Goal: Transaction & Acquisition: Purchase product/service

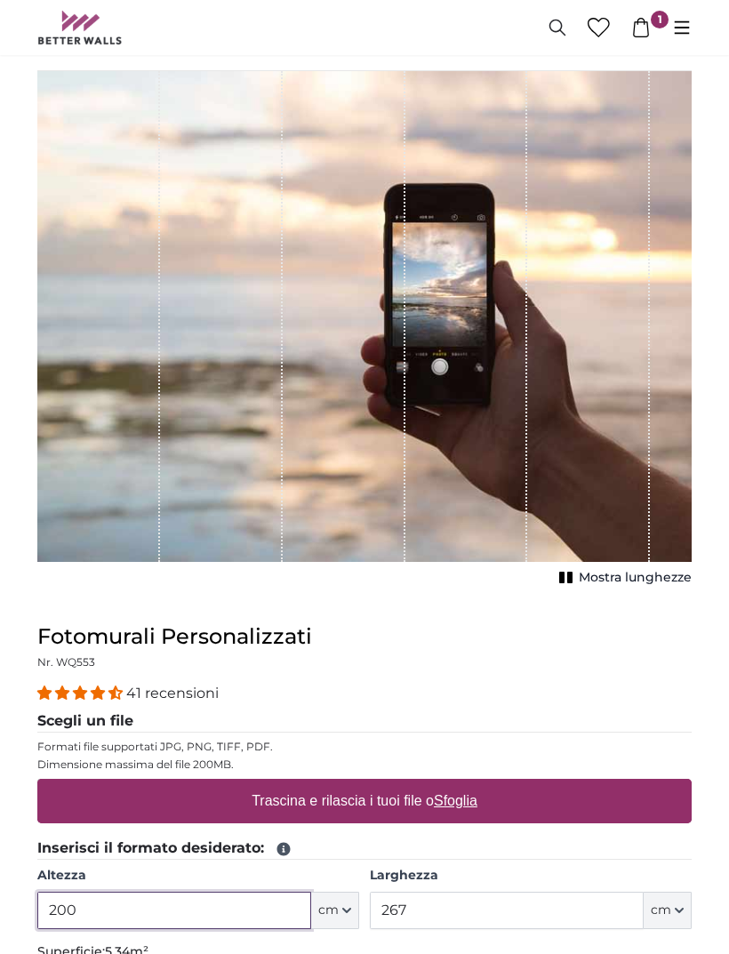
scroll to position [71, 0]
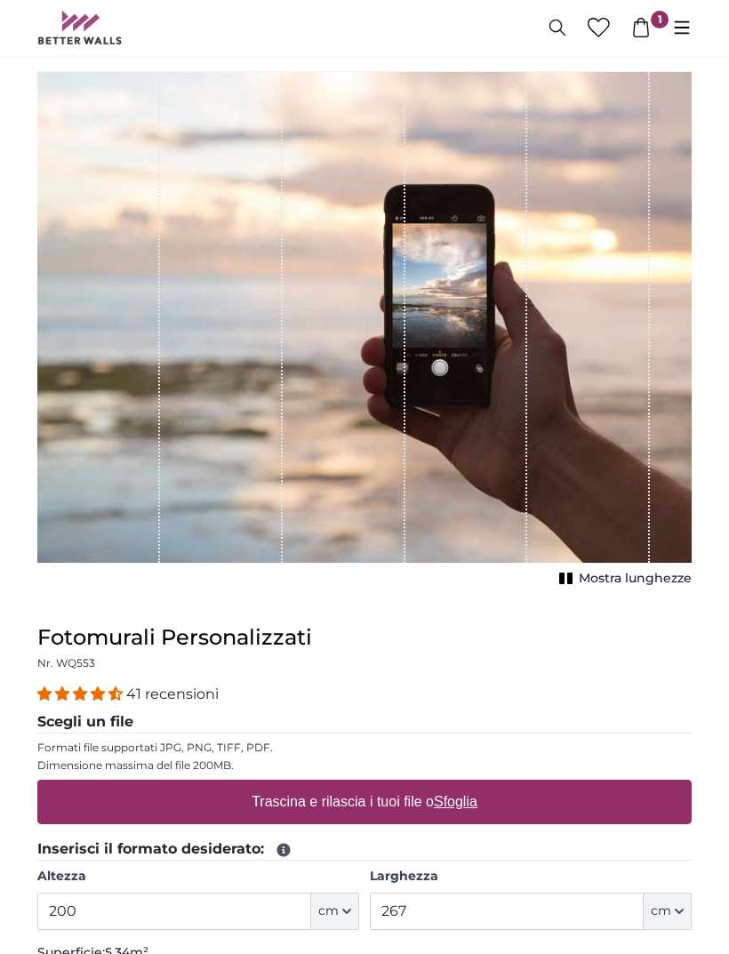
click at [464, 802] on u "Sfoglia" at bounding box center [456, 802] width 44 height 15
click at [464, 786] on input "Trascina e rilascia i tuoi file o Sfoglia" at bounding box center [364, 783] width 655 height 5
type input "**********"
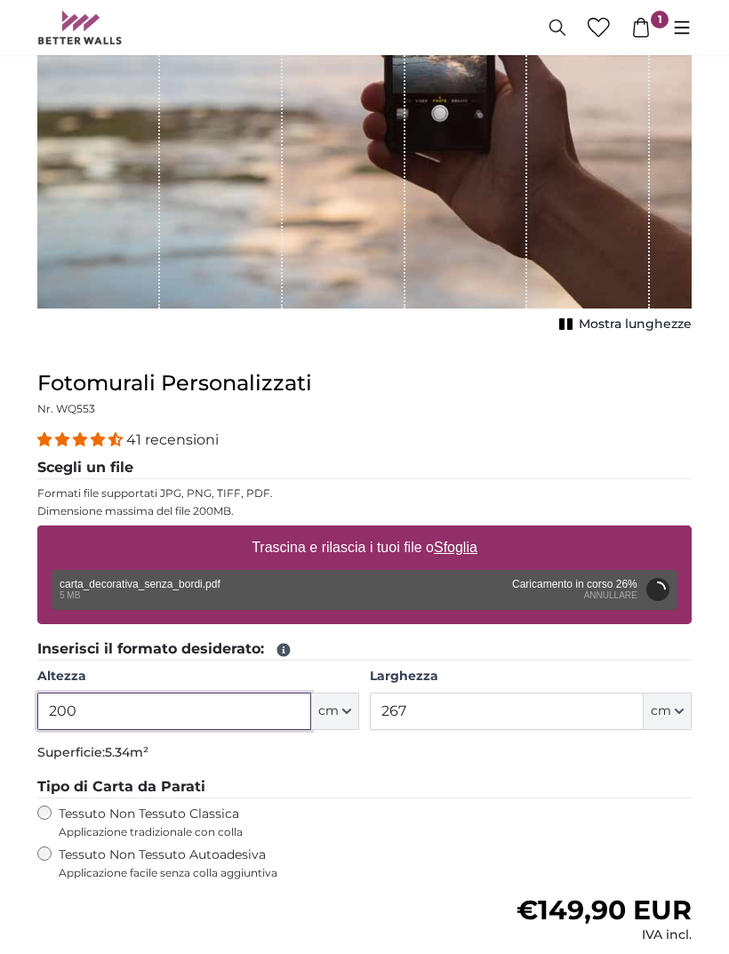
click at [217, 714] on input "200" at bounding box center [174, 711] width 274 height 37
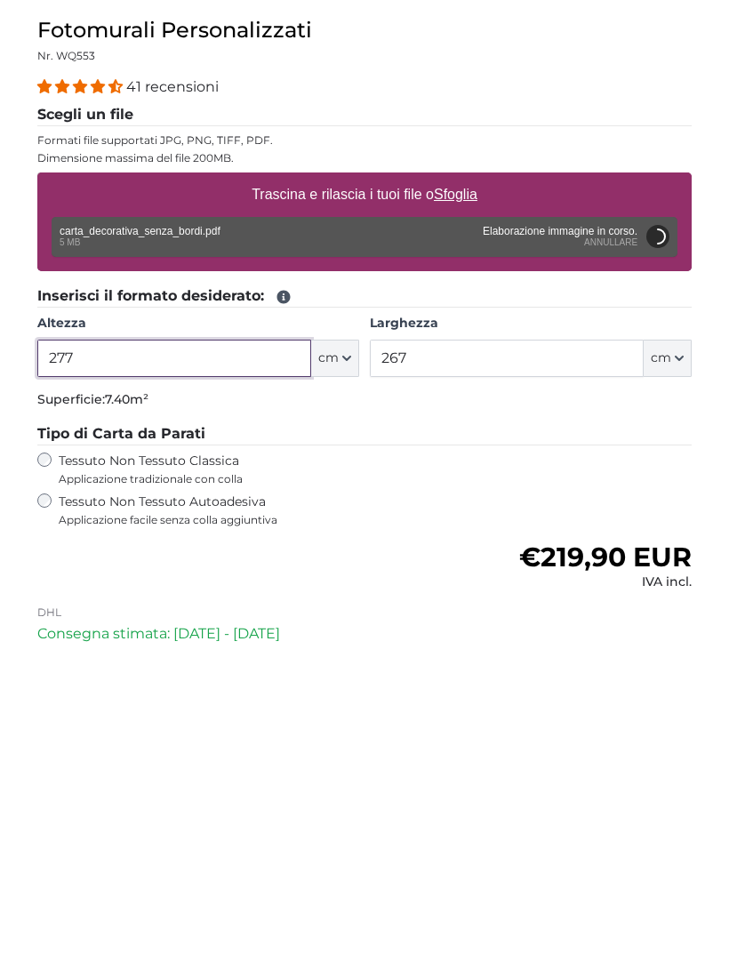
type input "277"
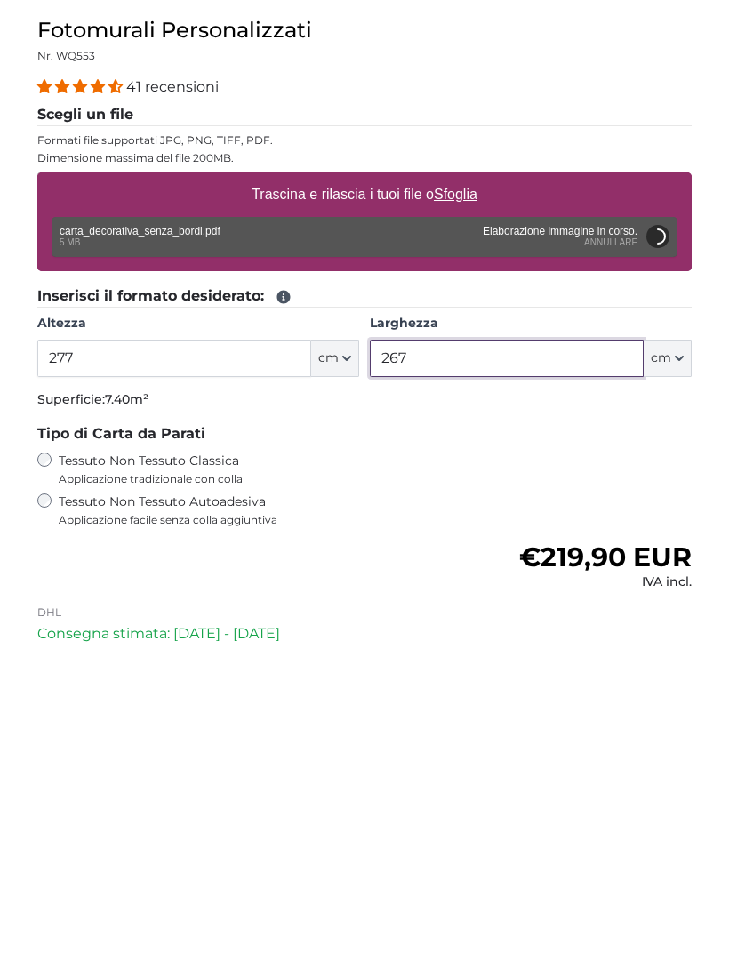
click at [507, 639] on input "267" at bounding box center [507, 657] width 274 height 37
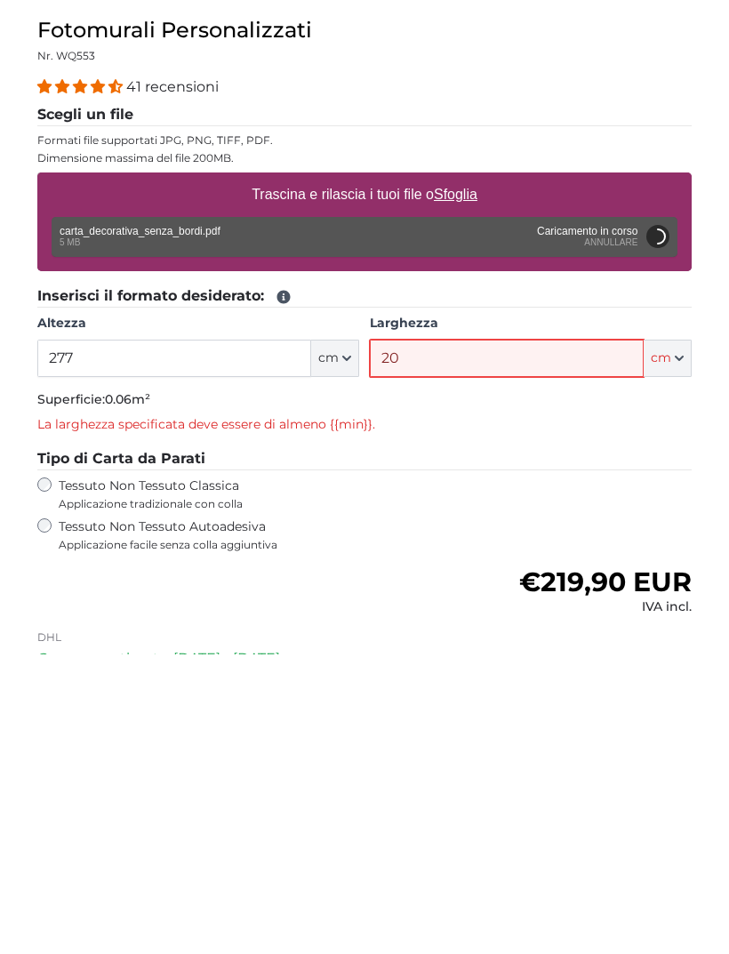
type input "203"
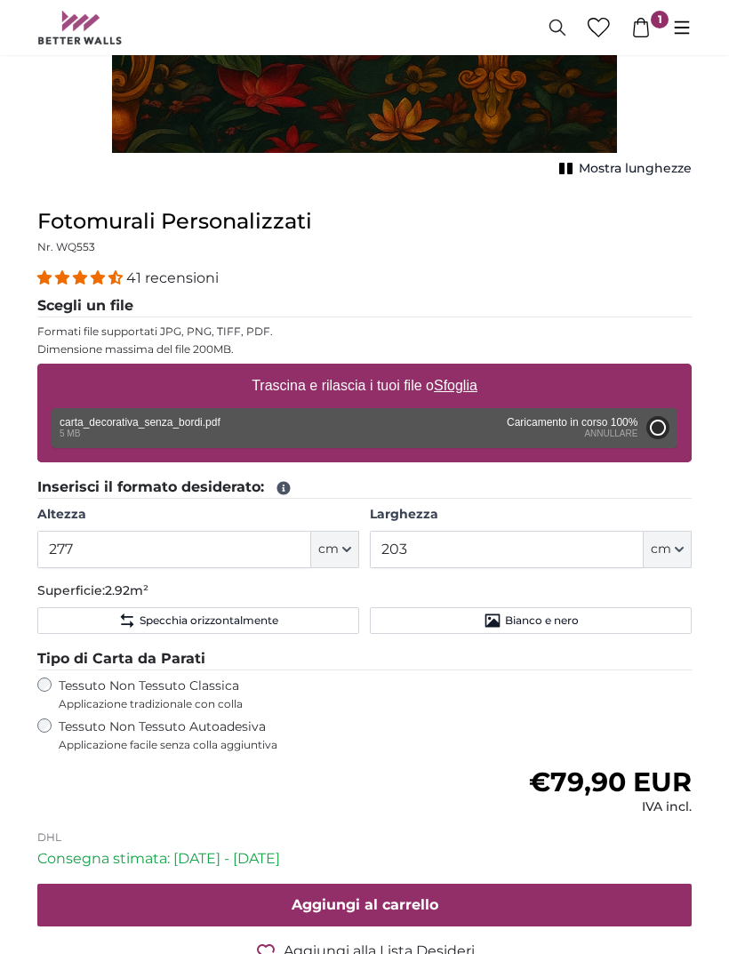
type input "200"
type input "146"
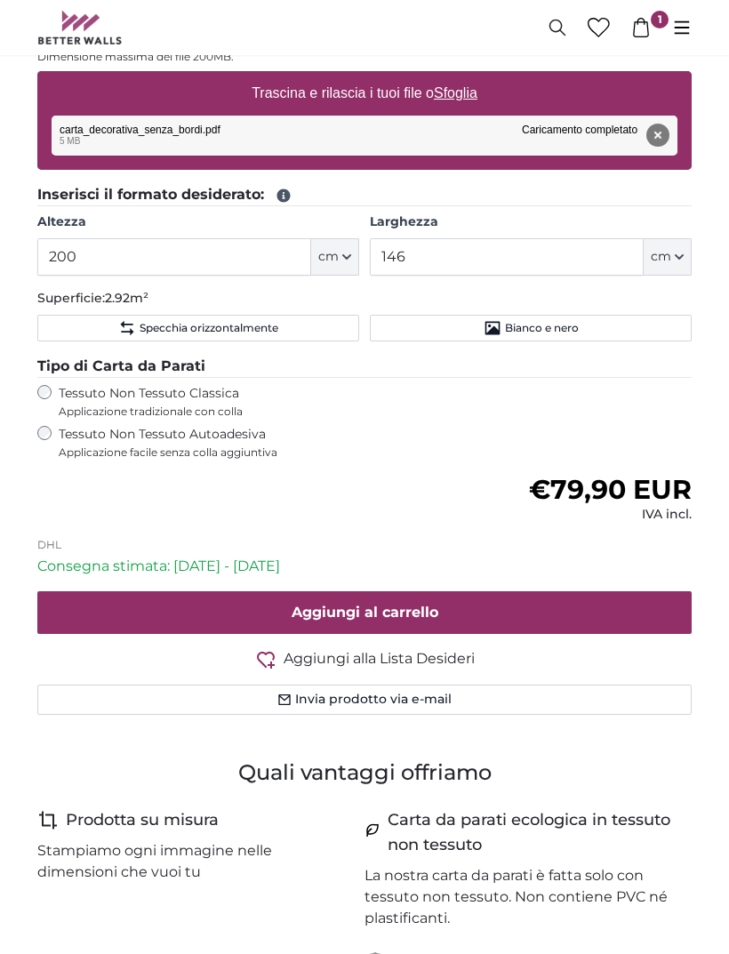
scroll to position [976, 0]
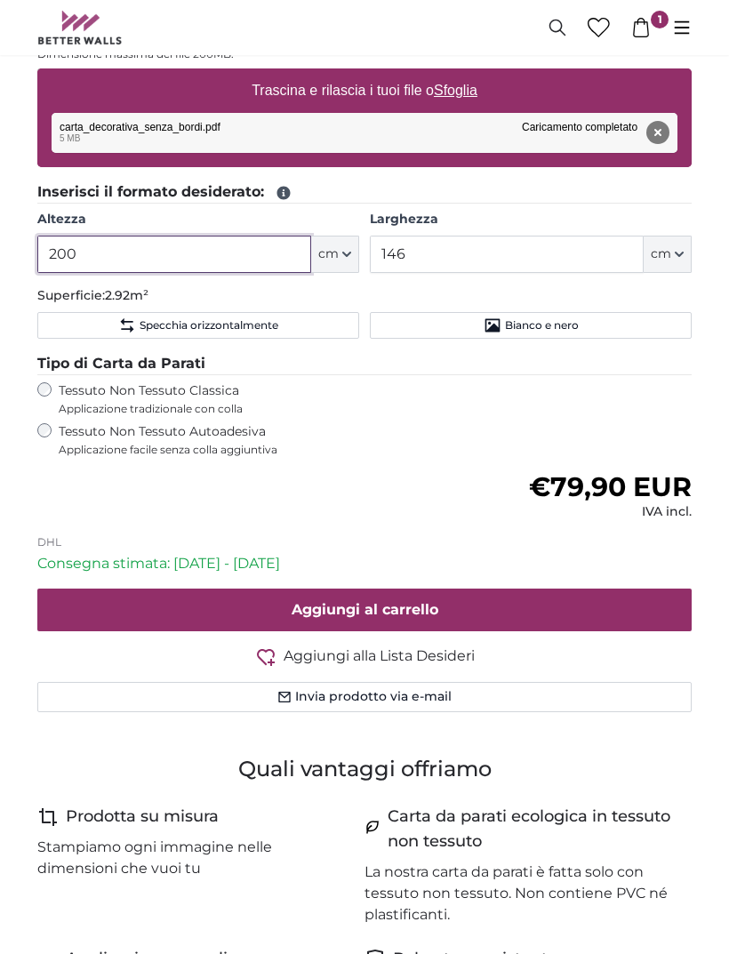
click at [228, 248] on input "200" at bounding box center [174, 254] width 274 height 37
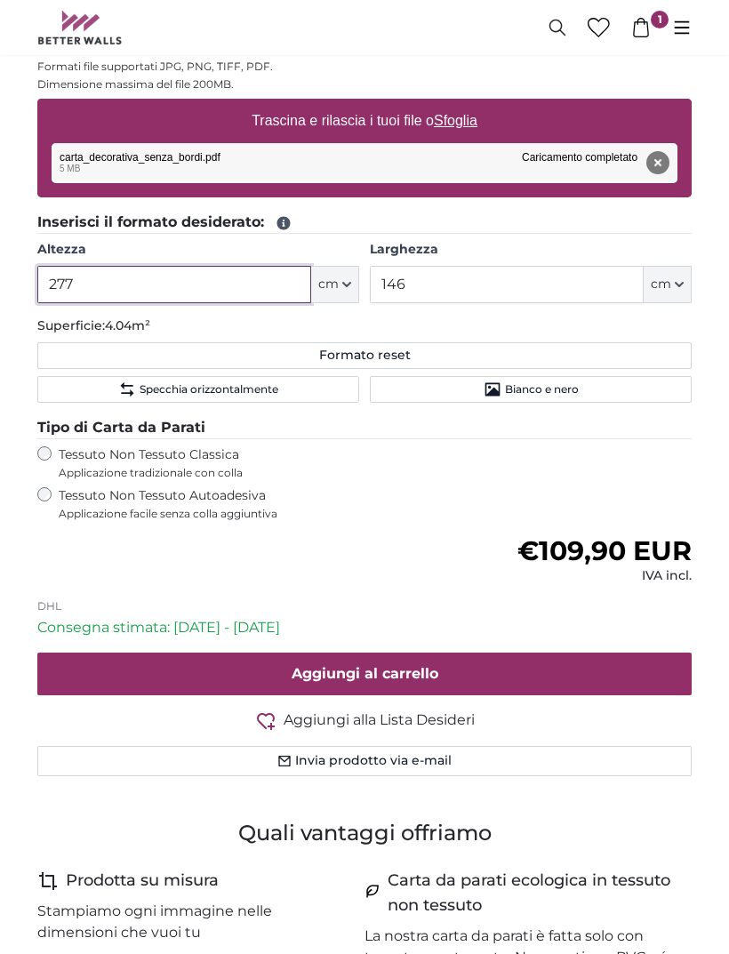
type input "277"
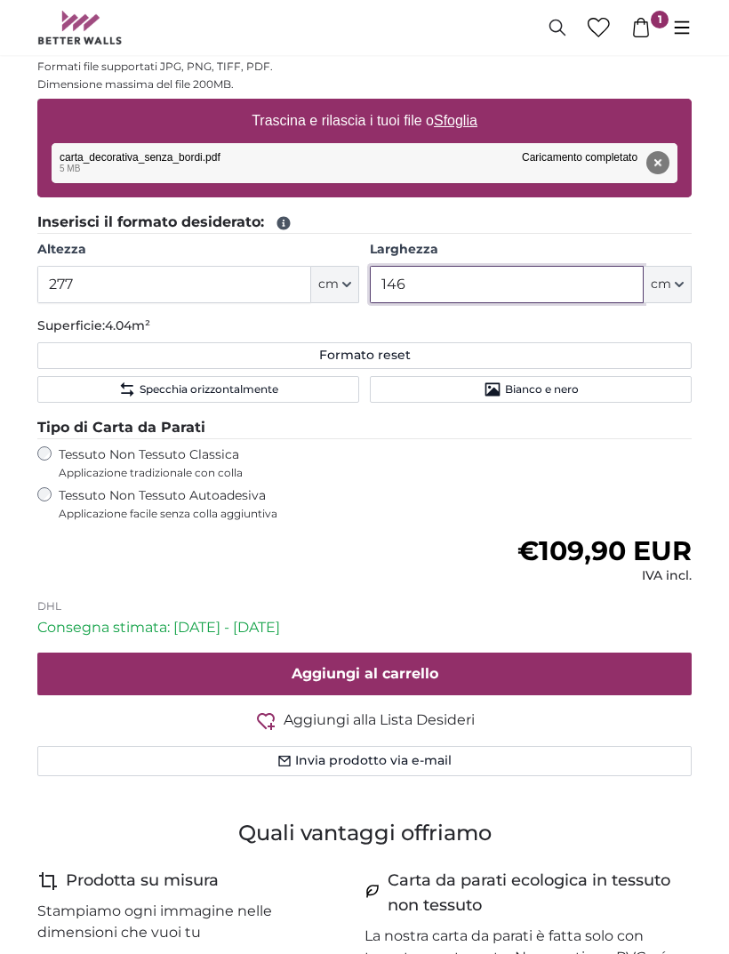
click at [528, 269] on input "146" at bounding box center [507, 284] width 274 height 37
click at [526, 287] on input "146" at bounding box center [507, 284] width 274 height 37
type input "1"
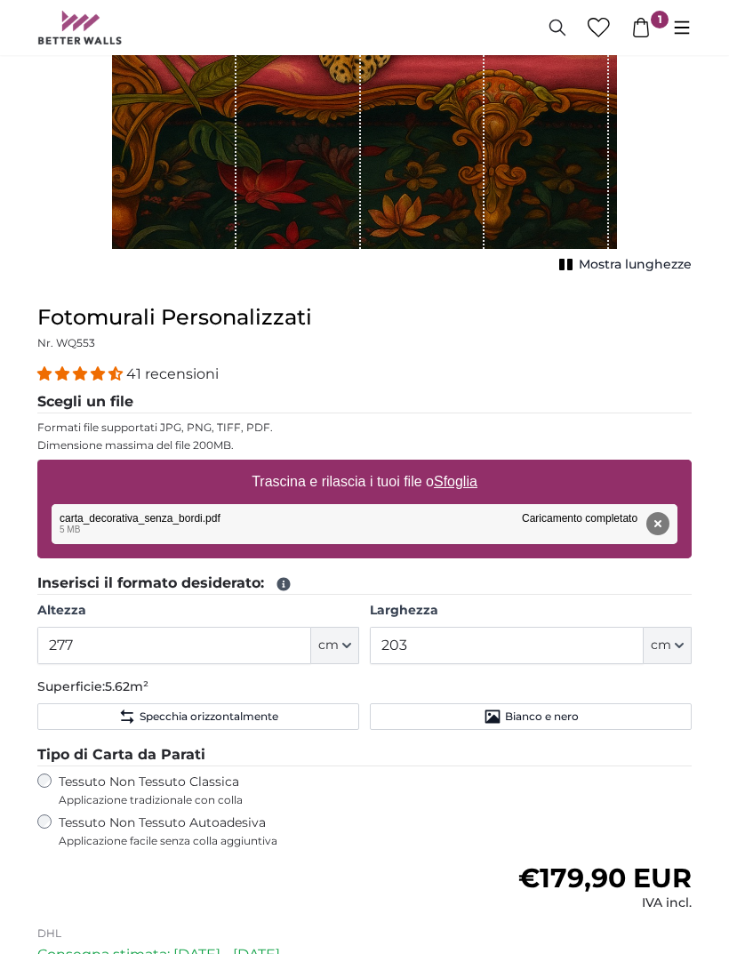
scroll to position [598, 0]
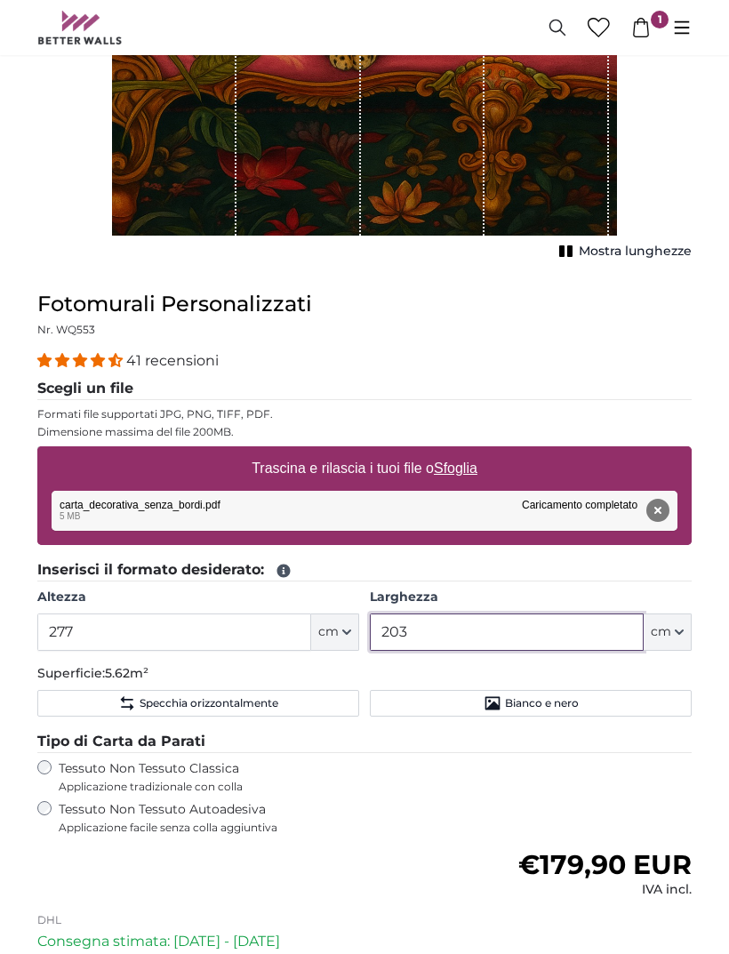
type input "203"
click at [51, 825] on div "Tessuto Non Tessuto Autoadesiva Applicazione facile senza colla aggiuntiva" at bounding box center [364, 818] width 655 height 34
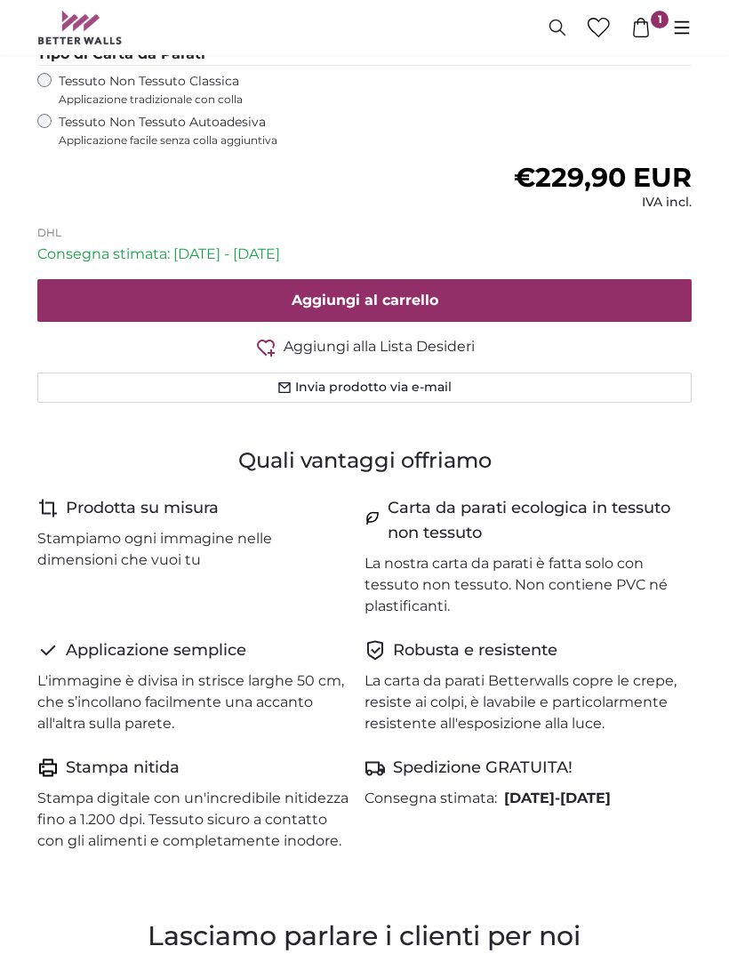
scroll to position [1288, 0]
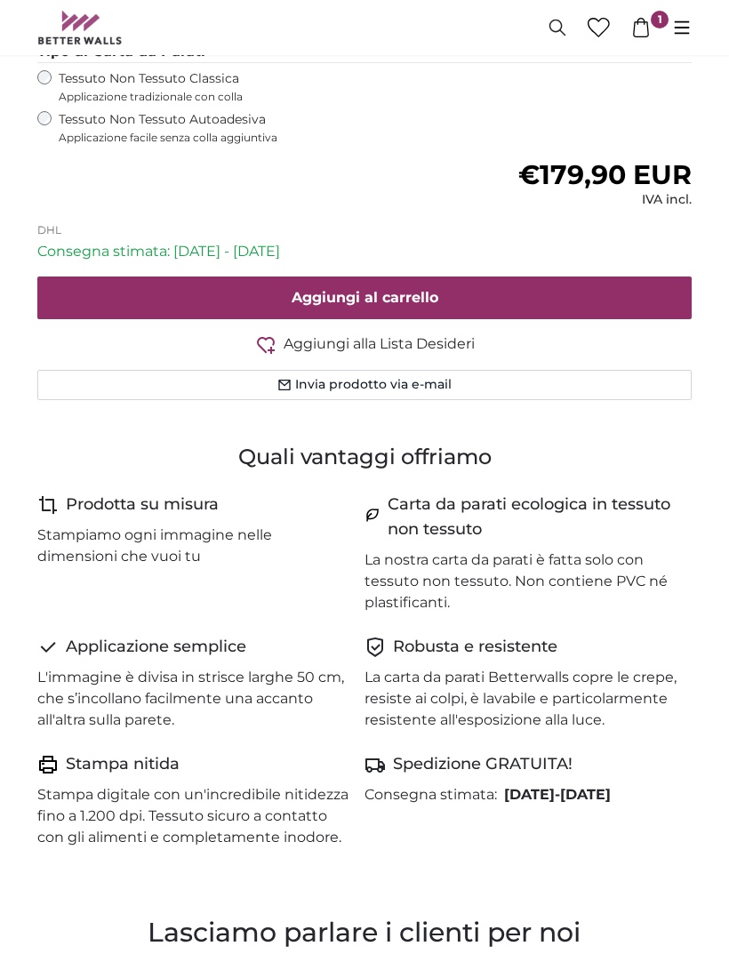
click at [54, 111] on div "Tessuto Non Tessuto Autoadesiva Applicazione facile senza colla aggiuntiva" at bounding box center [364, 128] width 655 height 34
